Goal: Use online tool/utility: Use online tool/utility

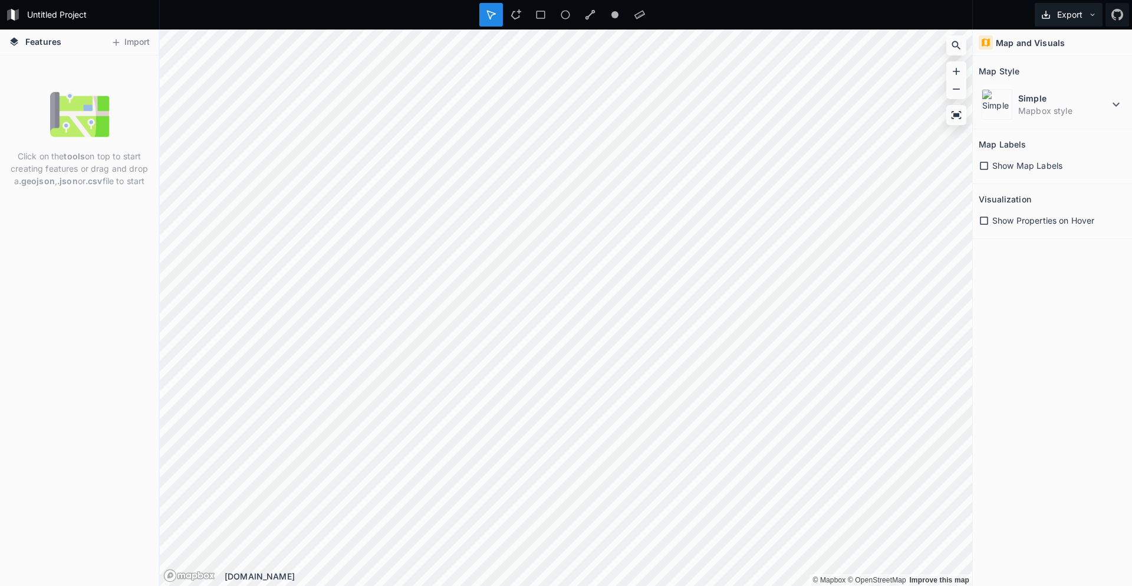
click at [1065, 20] on button "Export" at bounding box center [1069, 15] width 68 height 24
click at [141, 45] on button "Import" at bounding box center [130, 42] width 51 height 19
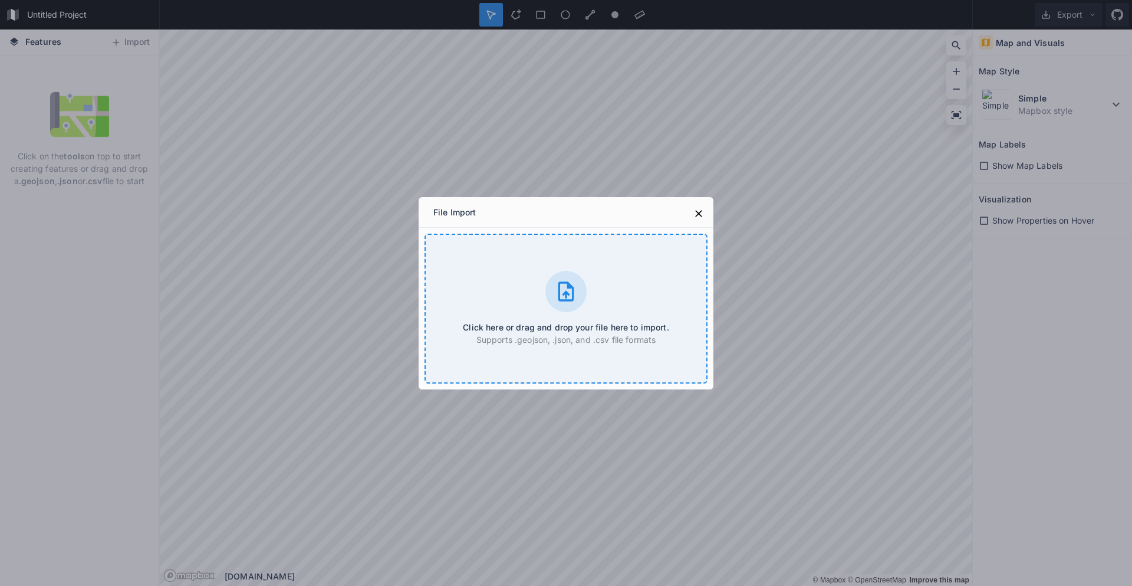
click at [536, 301] on div "Click here or drag and drop your file here to import. Supports .geojson, .json,…" at bounding box center [566, 309] width 283 height 150
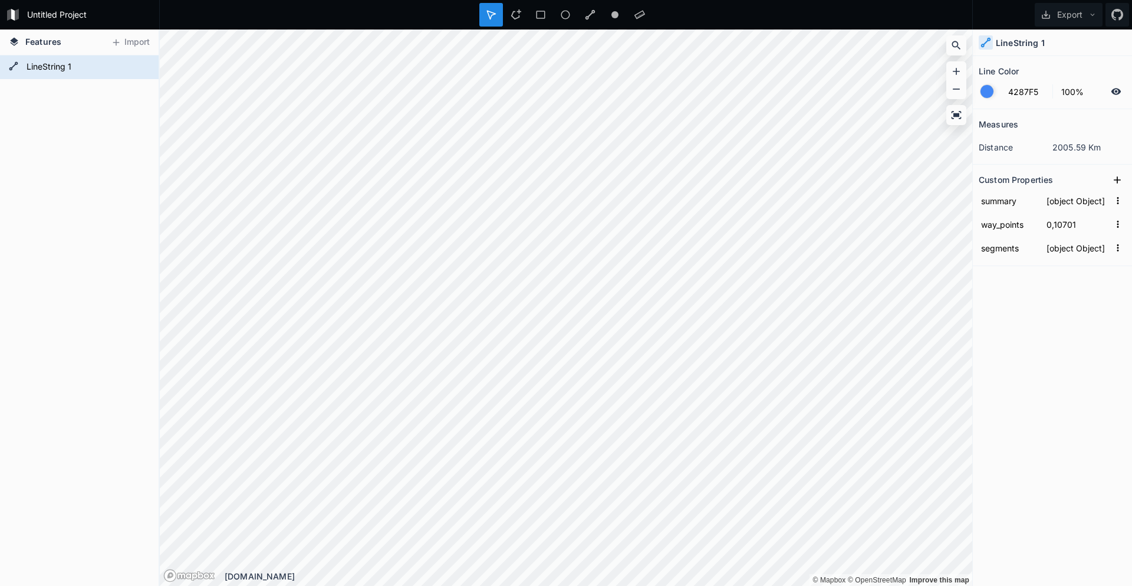
click at [989, 96] on div at bounding box center [987, 91] width 13 height 13
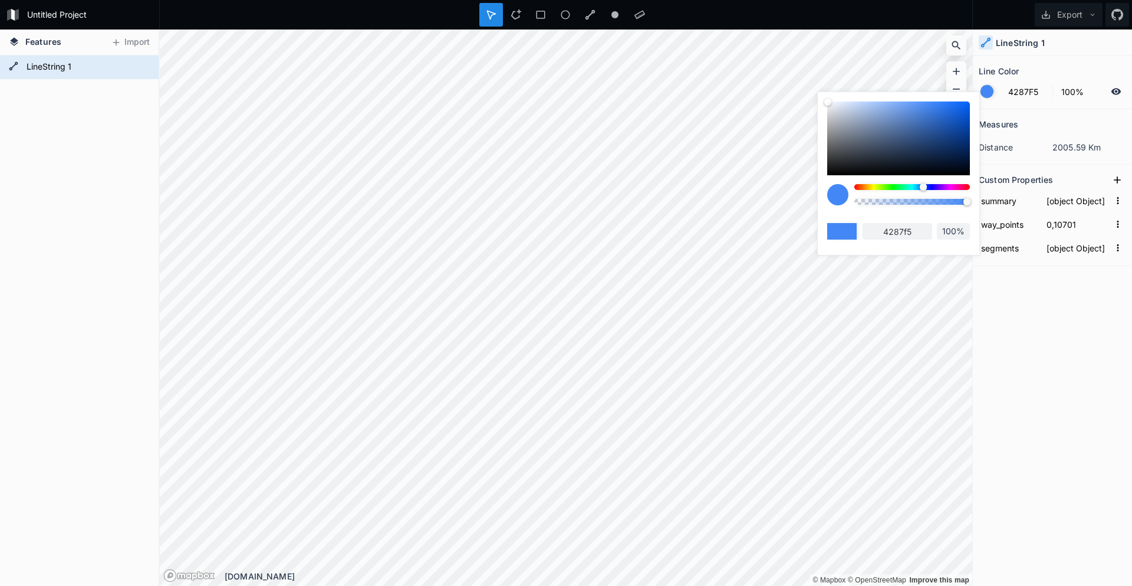
type input "42F5CB"
type input "42f5cb"
type input "42F581"
type input "42f581"
type input "42F542"
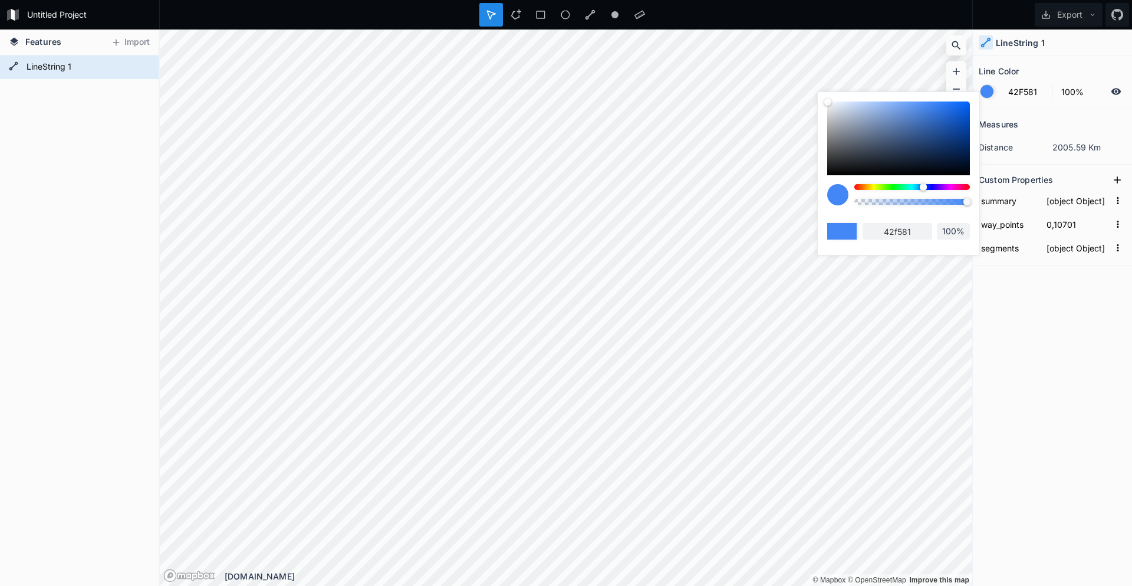
type input "42f542"
type input "6FF542"
type input "6ff542"
type input "93F542"
type input "93f542"
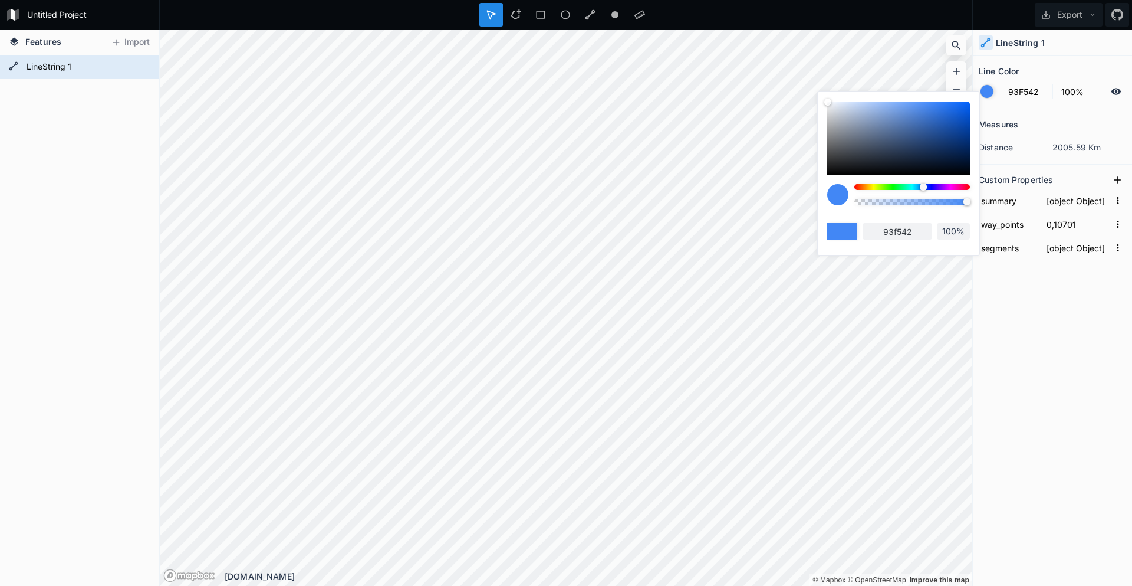
type input "B0F542"
type input "b0f542"
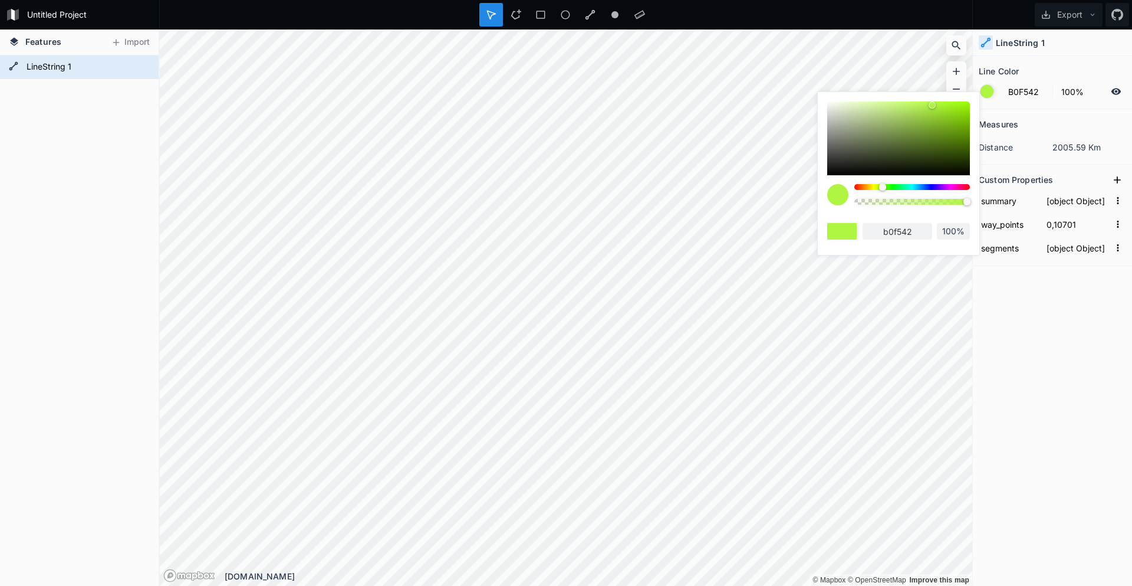
type input "CBF542"
type input "cbf542"
type input "E3F542"
type input "e3f542"
type input "F5EF42"
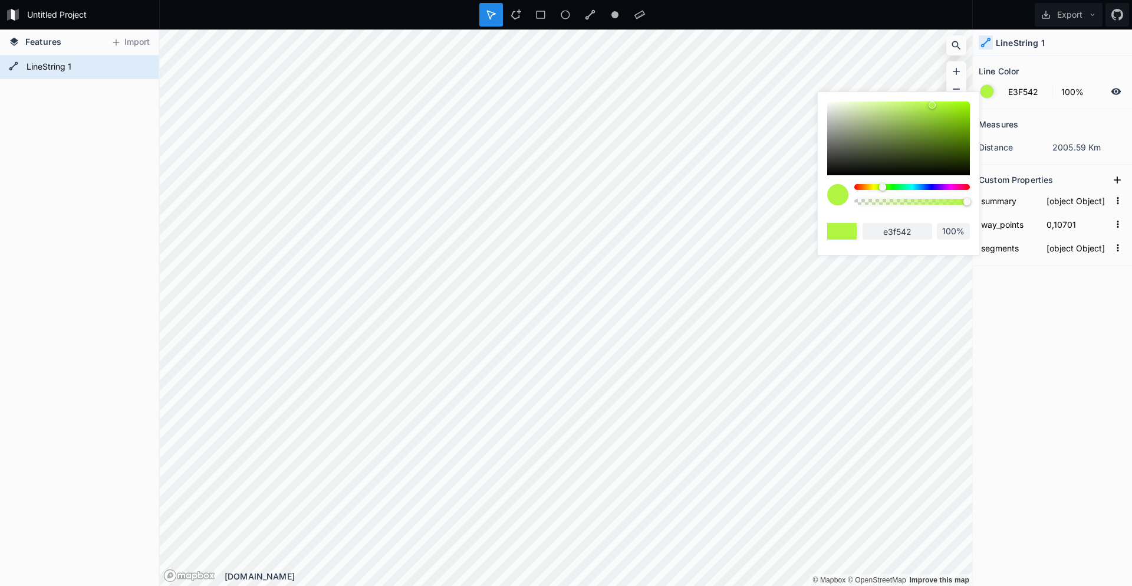
type input "f5ef42"
type input "F5DD42"
type input "f5dd42"
type input "F5D142"
type input "f5d142"
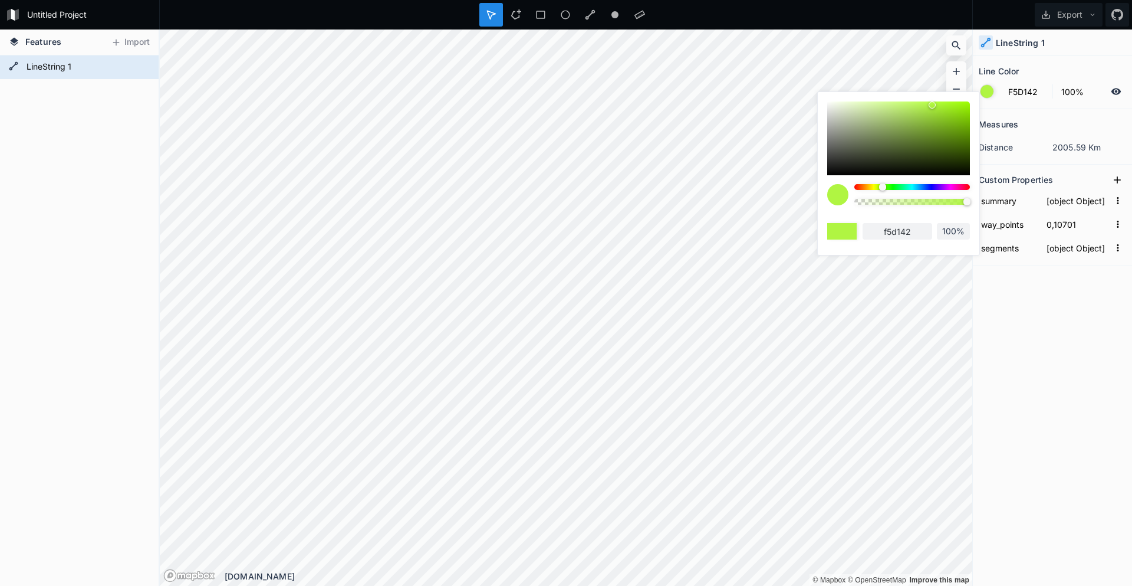
type input "F5CB42"
type input "f5cb42"
type input "F5C842"
type input "f5c842"
type input "F5C242"
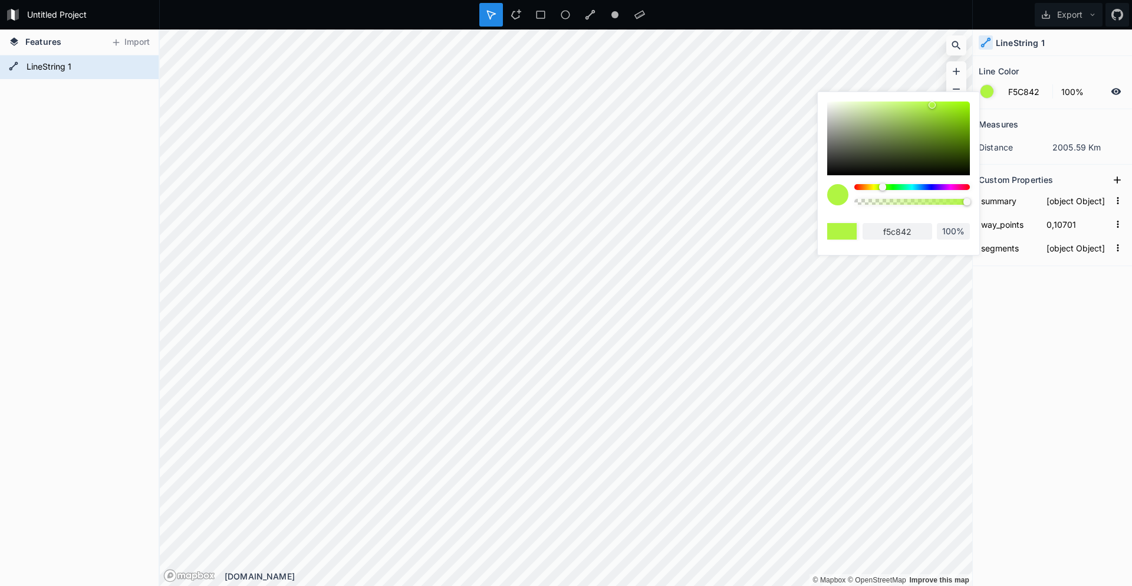
type input "f5c242"
type input "F5BC42"
type input "f5bc42"
type input "F5B642"
type input "f5b642"
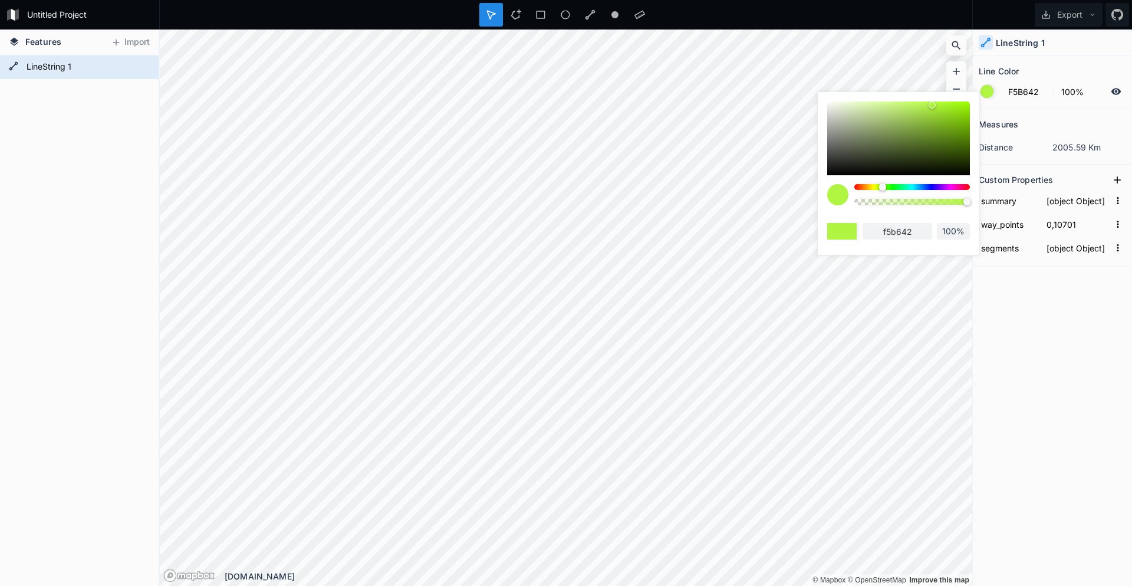
type input "F5AA42"
type input "f5aa42"
type input "F59842"
type input "f59842"
type input "F58742"
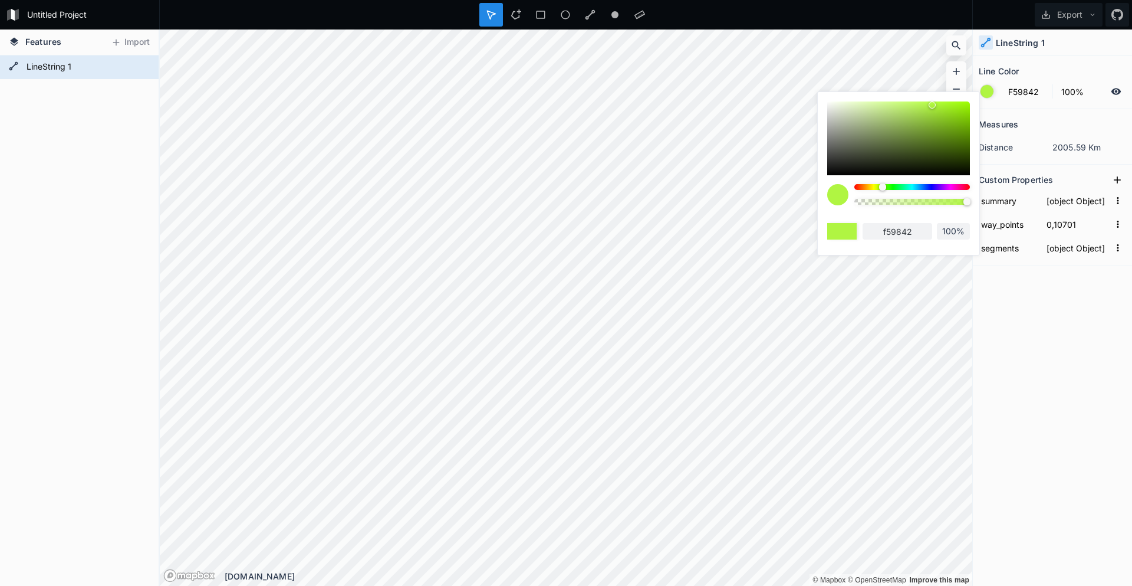
type input "f58742"
type input "F56F42"
type input "f56f42"
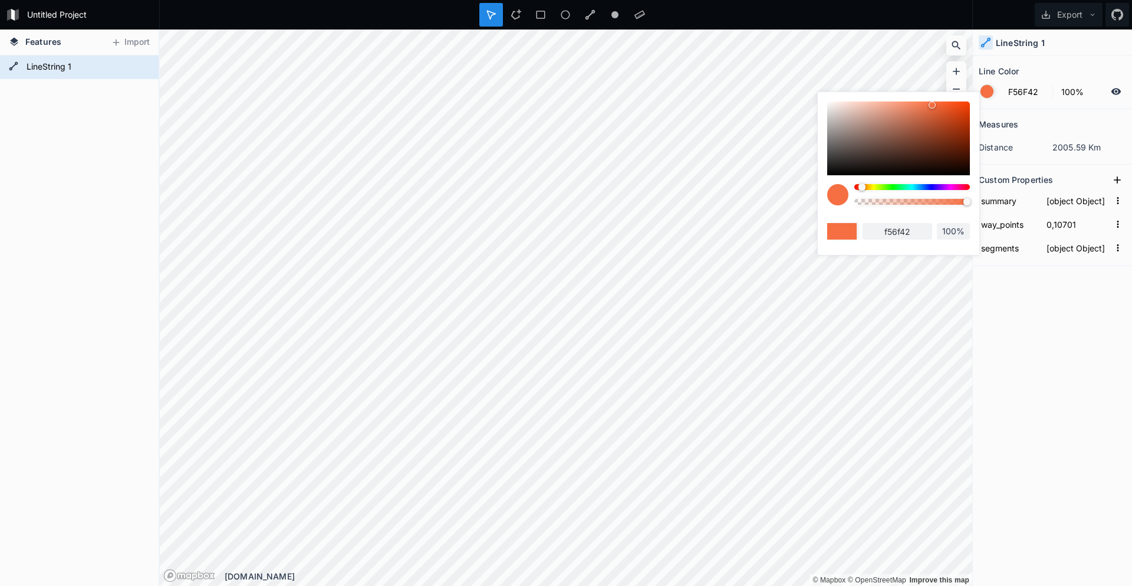
type input "F54E42"
type input "f54e42"
type input "F54242"
type input "f54242"
drag, startPoint x: 949, startPoint y: 185, endPoint x: 847, endPoint y: 187, distance: 102.0
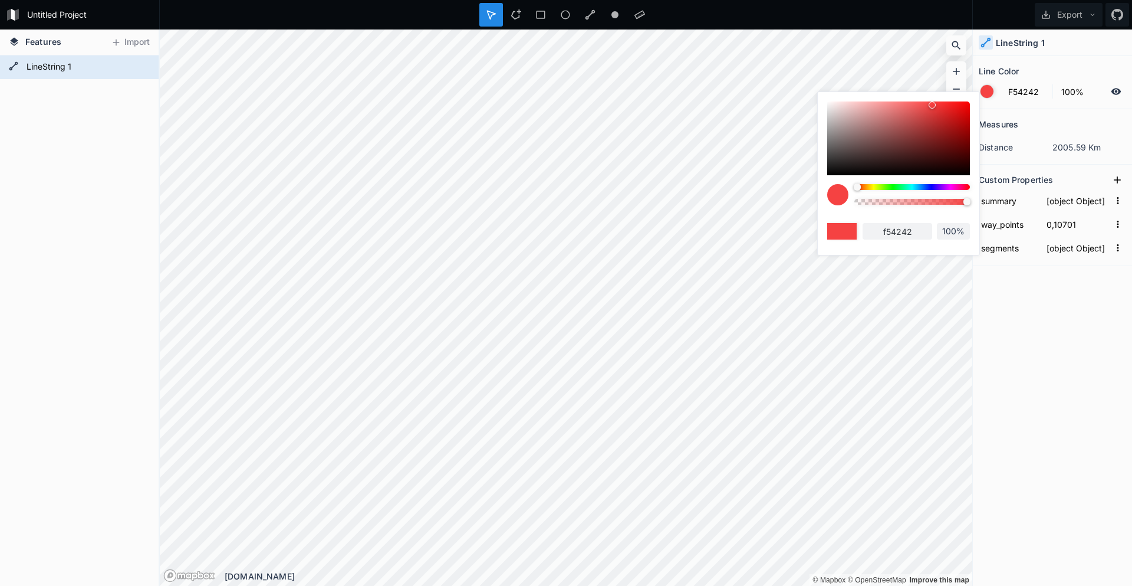
click at [847, 187] on div at bounding box center [898, 198] width 143 height 29
click at [985, 88] on div at bounding box center [987, 91] width 13 height 13
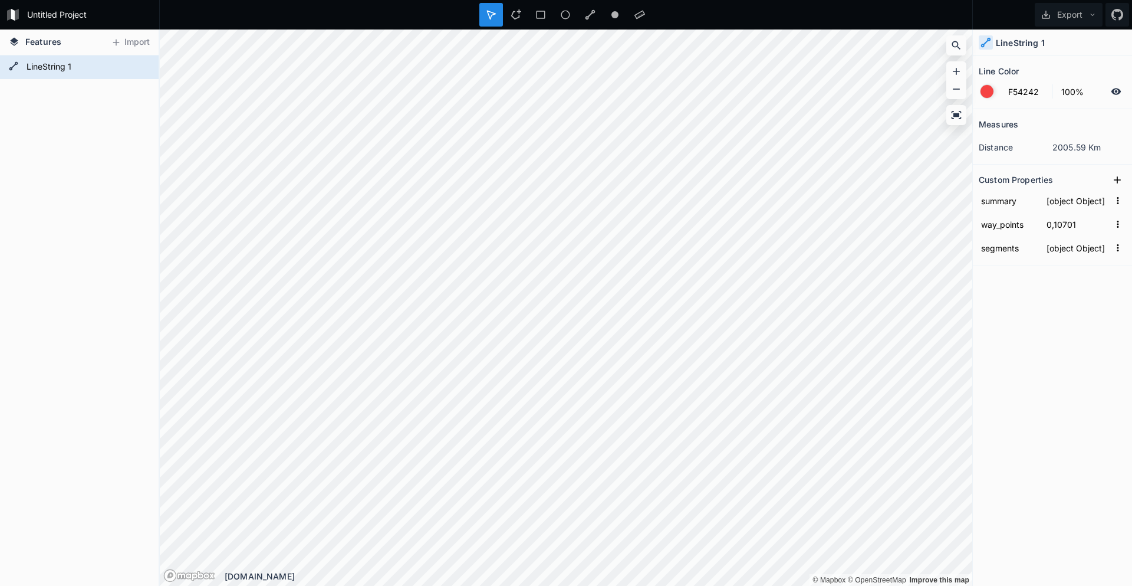
click at [985, 88] on div at bounding box center [987, 91] width 13 height 13
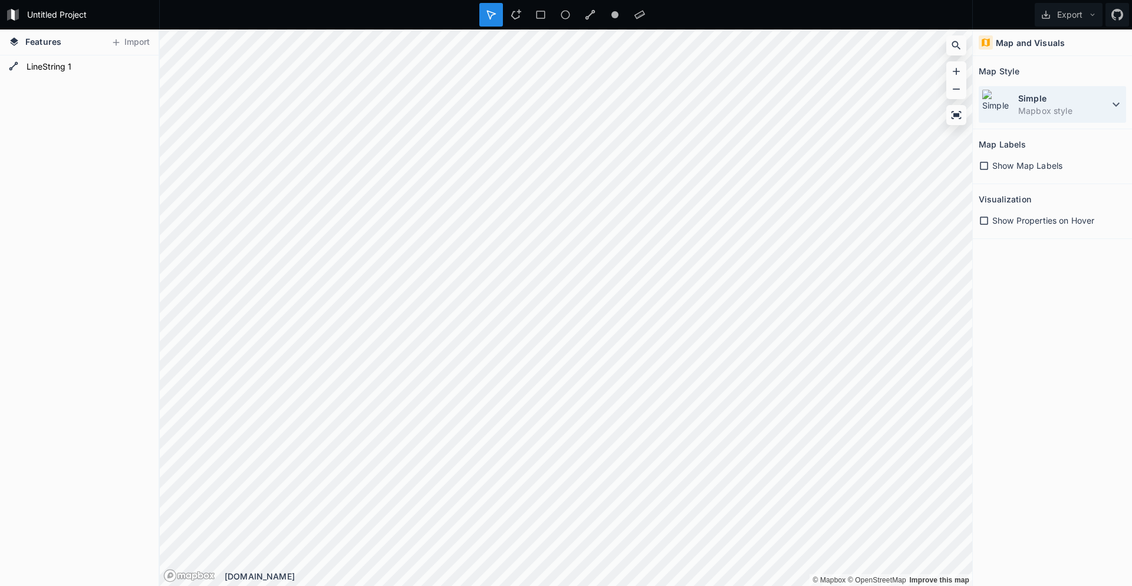
click at [1008, 109] on img at bounding box center [997, 104] width 31 height 31
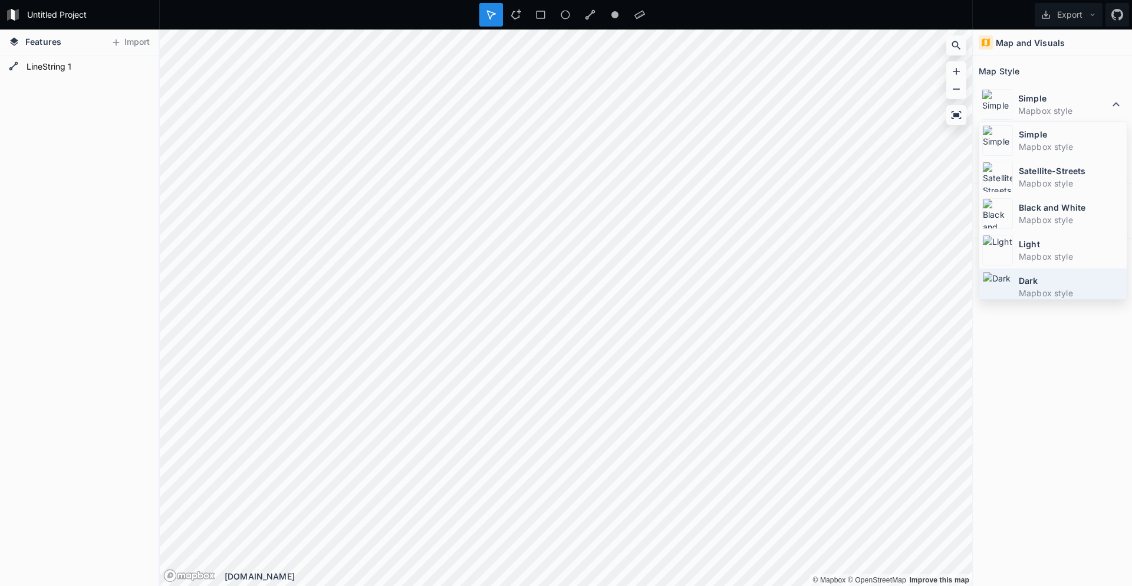
click at [1023, 281] on dt "Dark" at bounding box center [1071, 280] width 105 height 12
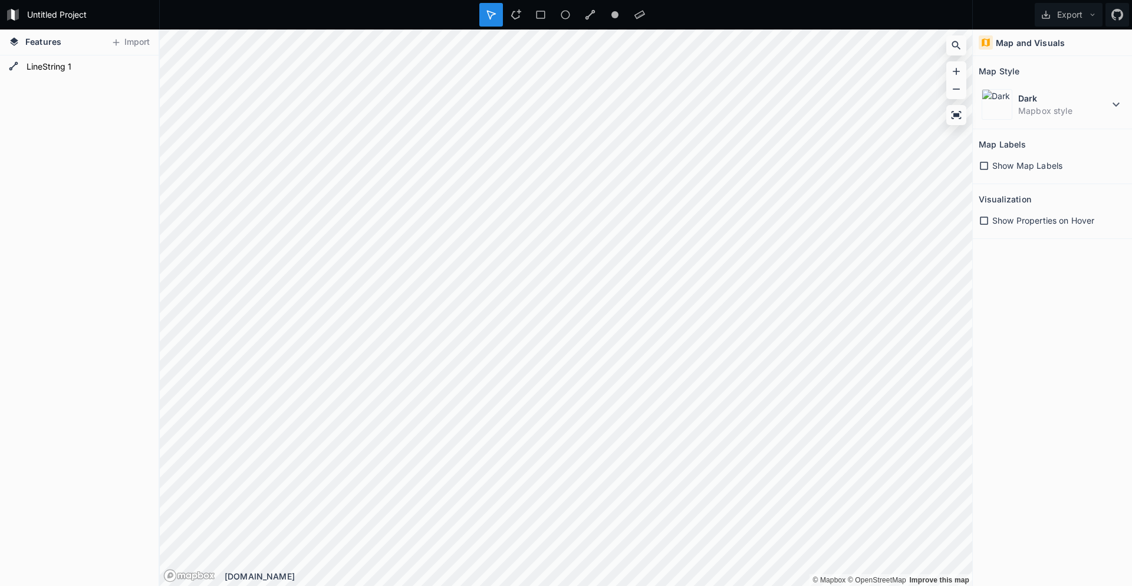
click at [983, 165] on icon at bounding box center [984, 165] width 11 height 11
click at [983, 224] on icon at bounding box center [984, 220] width 8 height 8
click at [982, 167] on icon at bounding box center [984, 166] width 8 height 8
click at [1043, 106] on dd "Mapbox style" at bounding box center [1064, 110] width 91 height 12
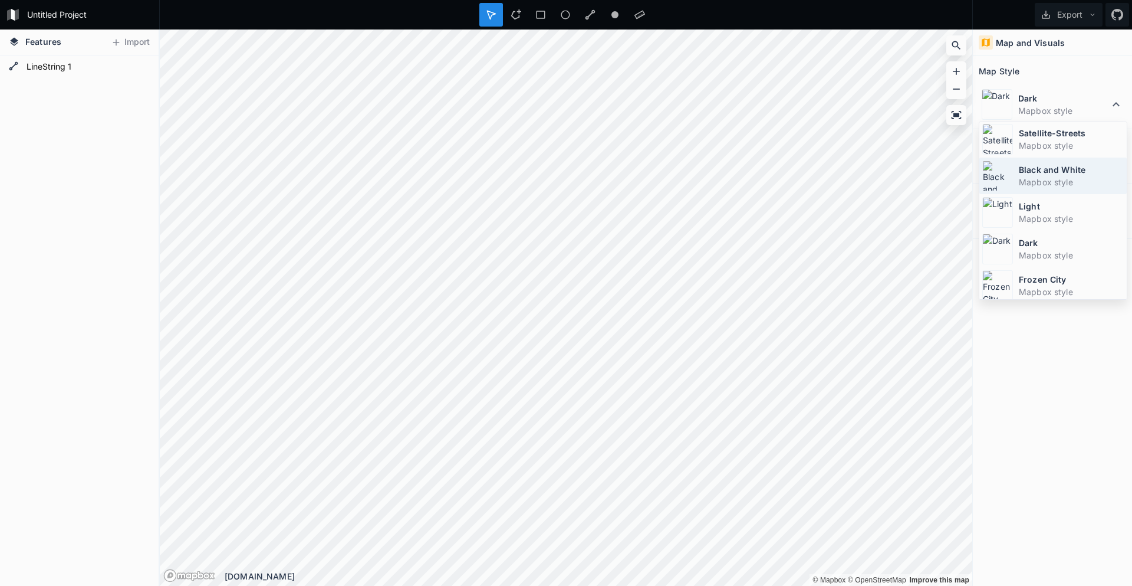
scroll to position [79, 0]
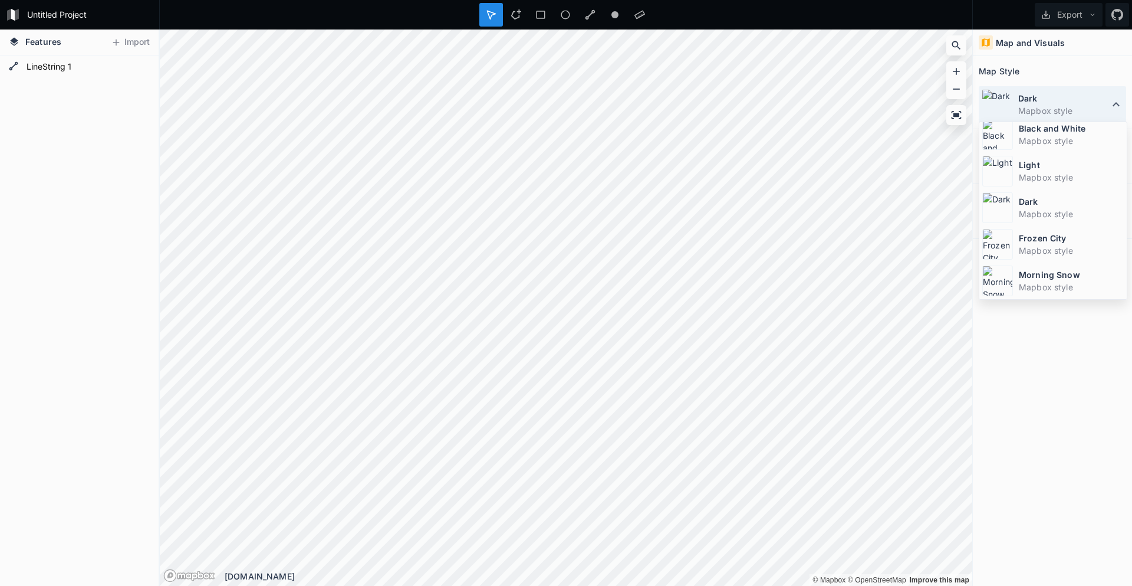
click at [1067, 97] on dt "Dark" at bounding box center [1064, 98] width 91 height 12
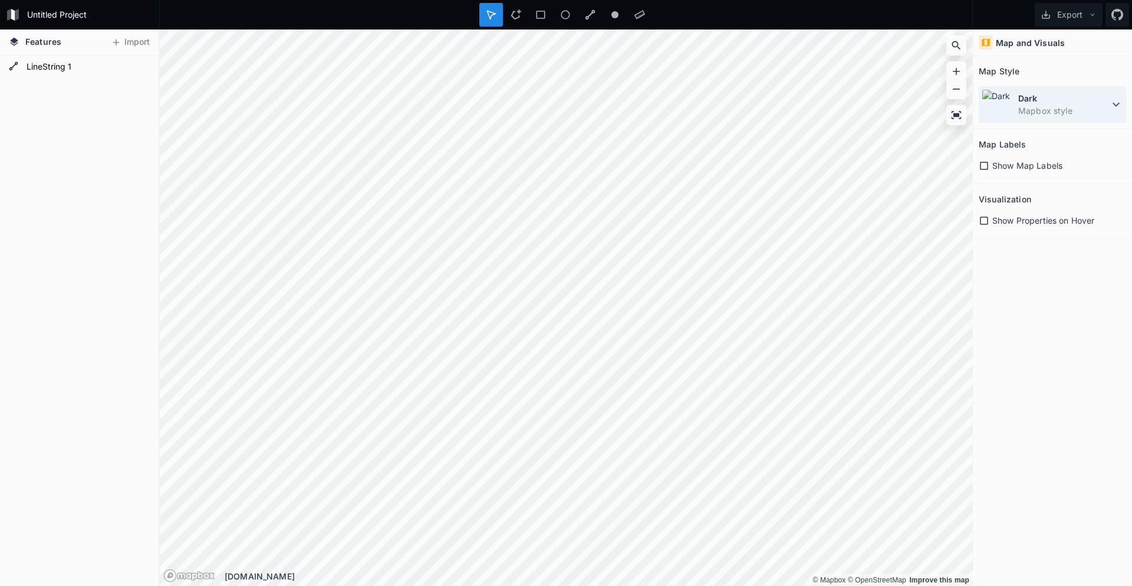
click at [1013, 110] on div "Dark Mapbox style" at bounding box center [1052, 104] width 147 height 37
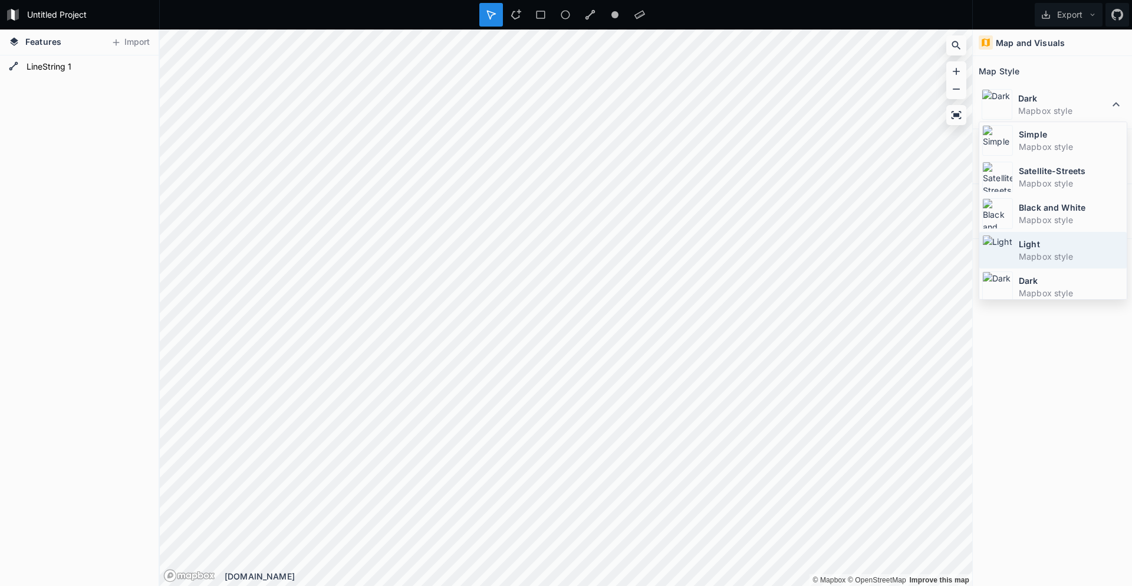
click at [1033, 247] on dt "Light" at bounding box center [1071, 244] width 105 height 12
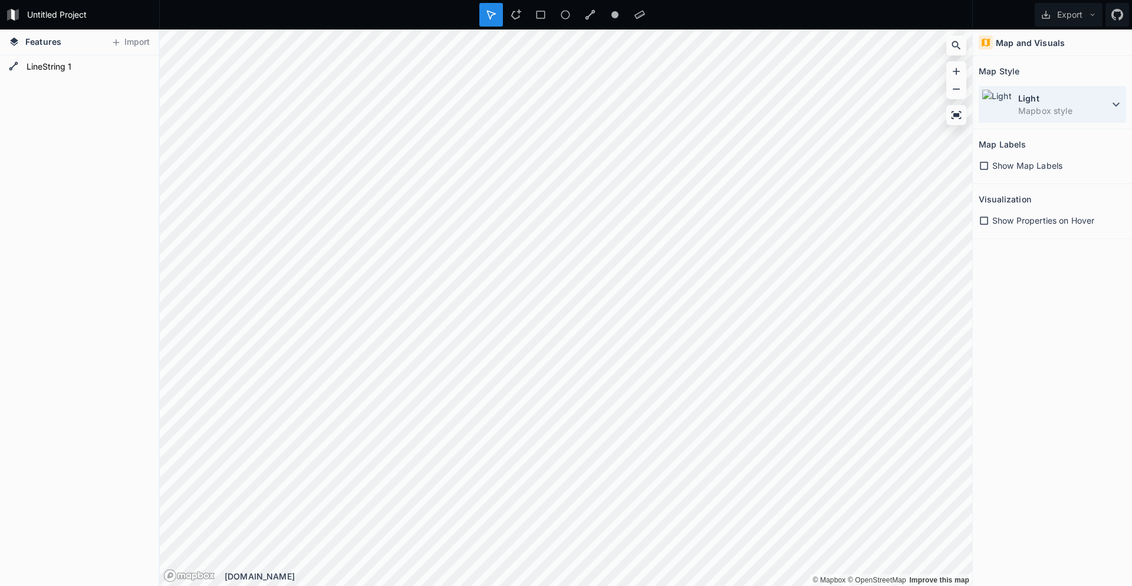
click at [1005, 119] on img at bounding box center [997, 104] width 31 height 31
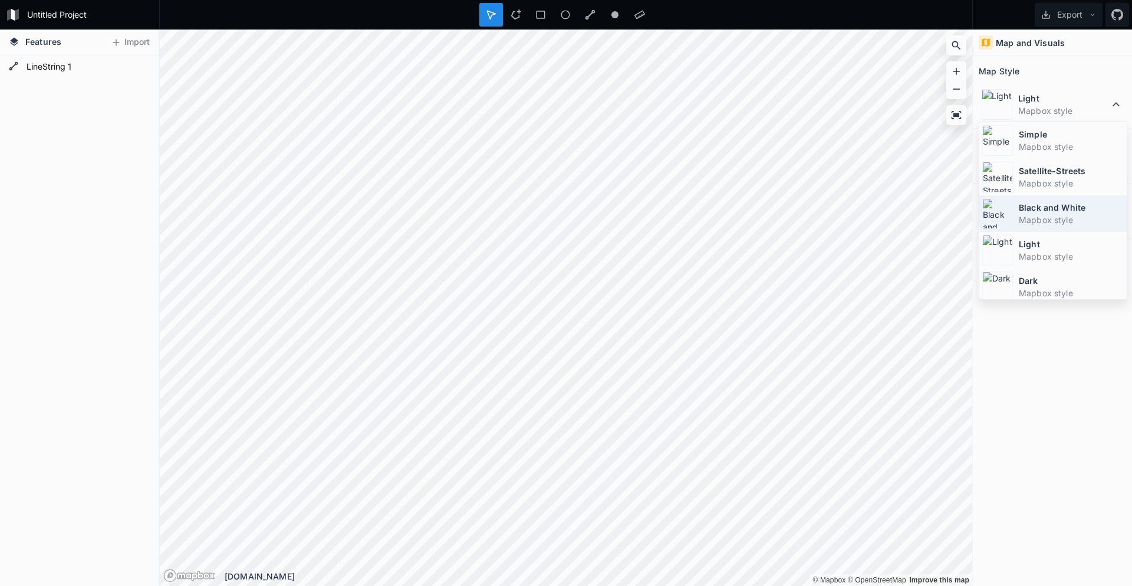
click at [1020, 218] on dd "Mapbox style" at bounding box center [1071, 219] width 105 height 12
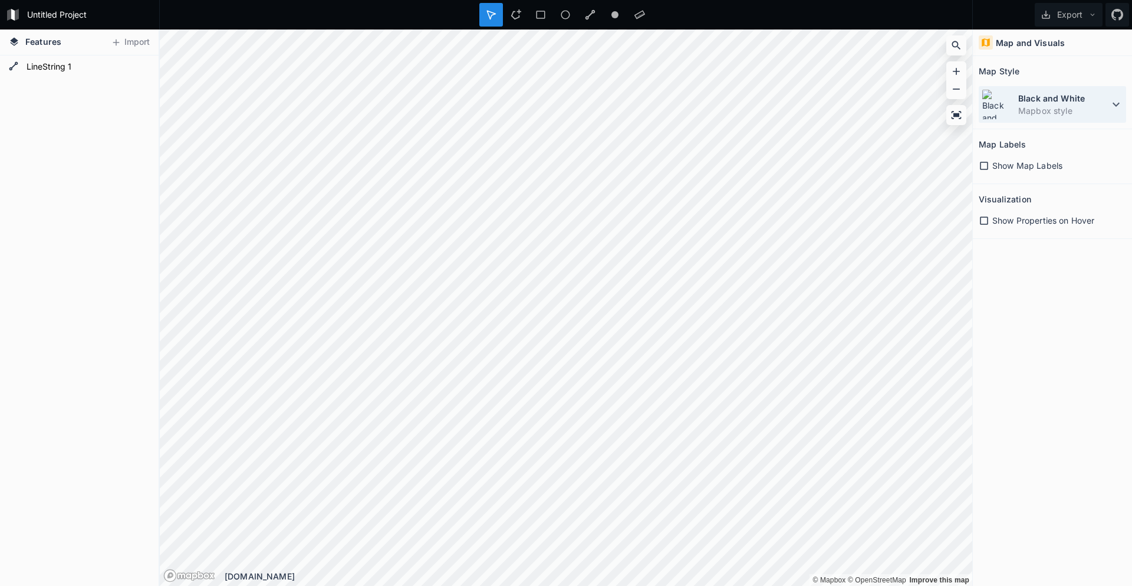
click at [1034, 111] on dd "Mapbox style" at bounding box center [1064, 110] width 91 height 12
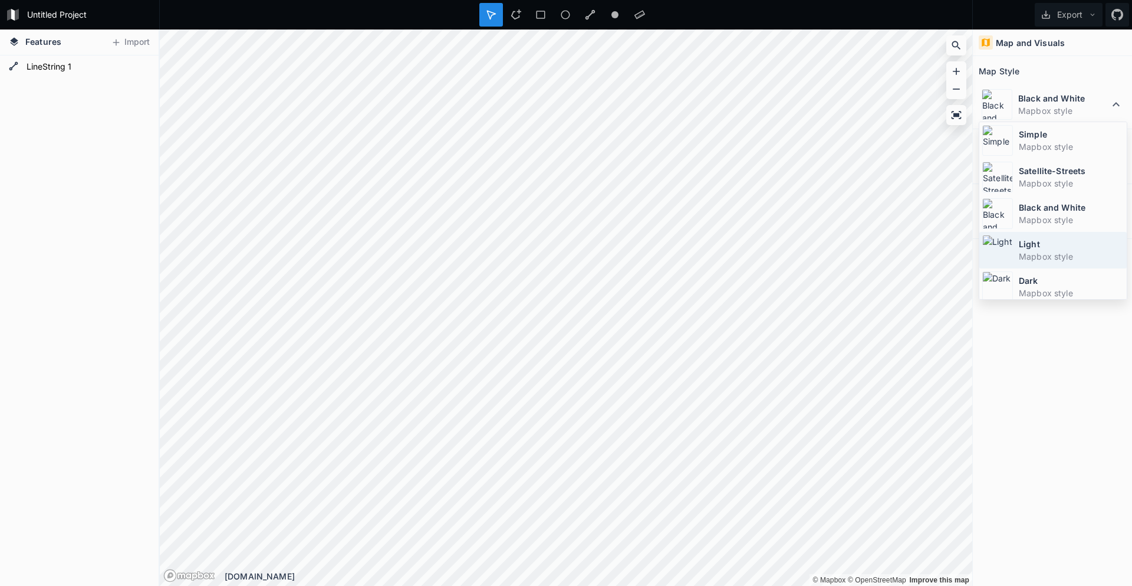
click at [1028, 236] on div "Light Mapbox style" at bounding box center [1053, 250] width 147 height 37
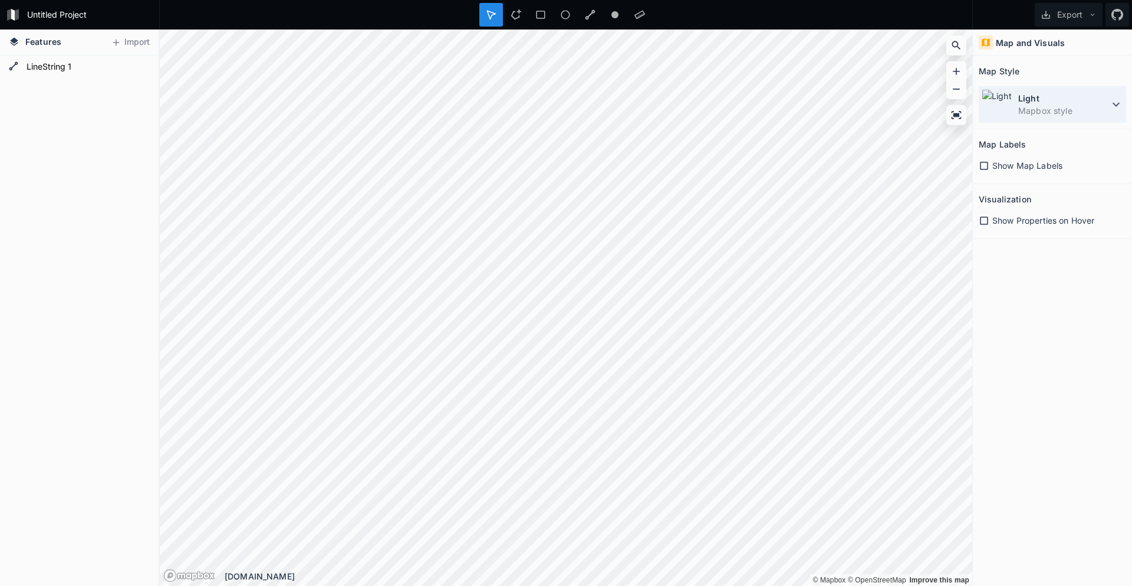
click at [1099, 106] on dd "Mapbox style" at bounding box center [1064, 110] width 91 height 12
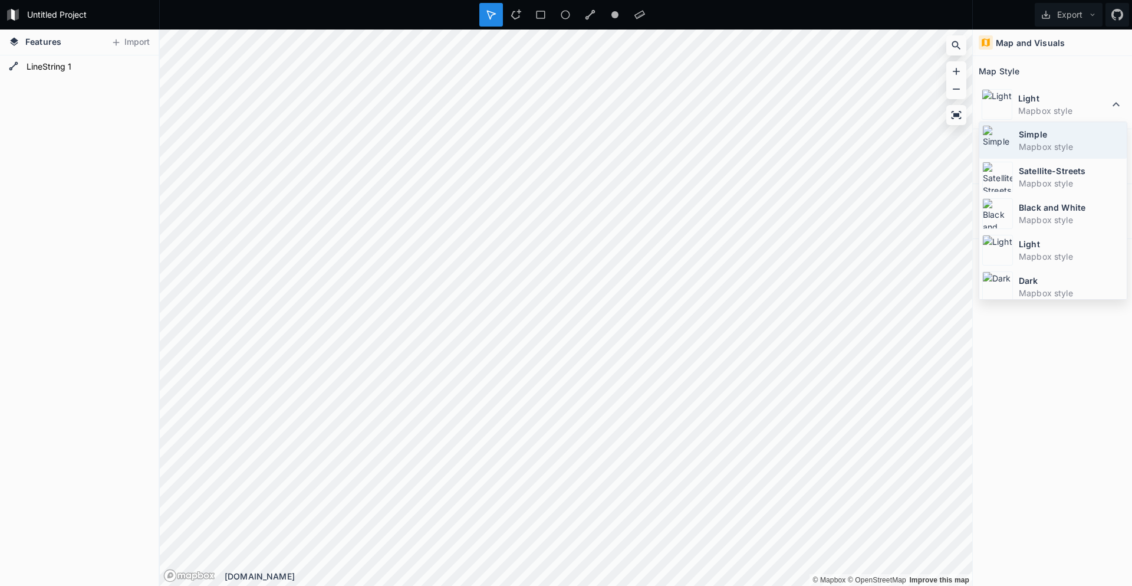
click at [1079, 146] on dd "Mapbox style" at bounding box center [1071, 146] width 105 height 12
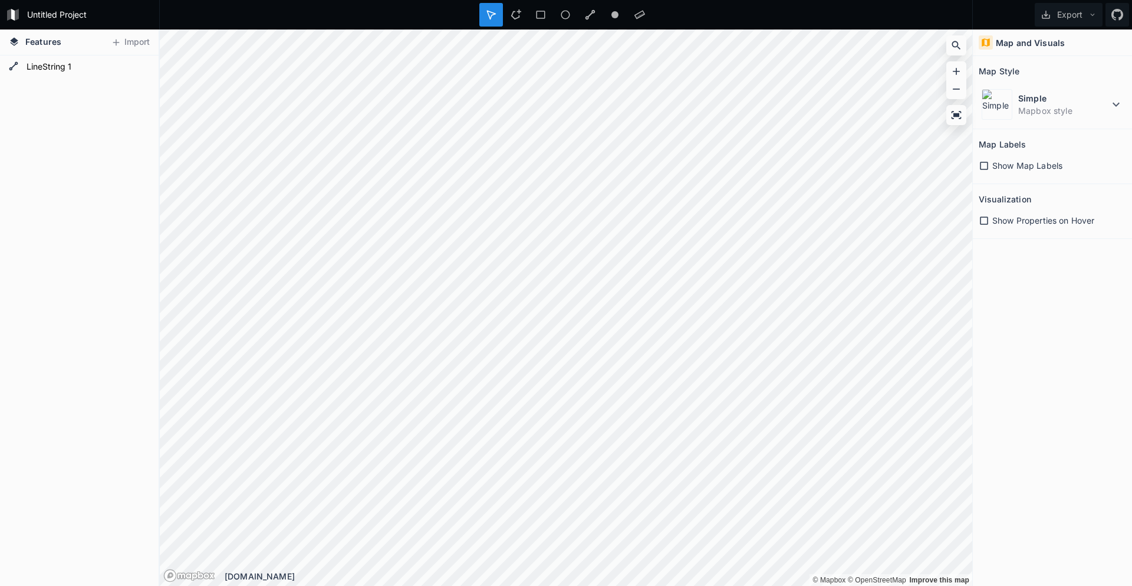
click at [983, 163] on icon at bounding box center [984, 165] width 11 height 11
click at [983, 163] on icon at bounding box center [984, 166] width 8 height 8
click at [1061, 96] on dt "Simple" at bounding box center [1064, 98] width 91 height 12
